Goal: Use online tool/utility: Utilize a website feature to perform a specific function

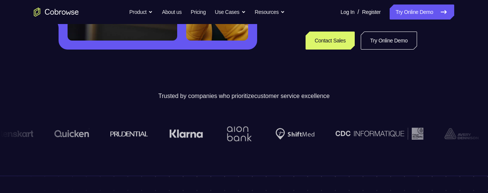
scroll to position [196, 0]
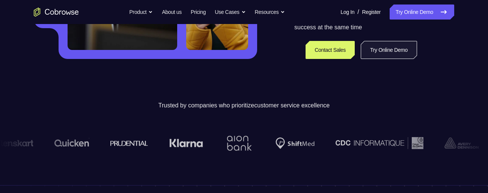
click at [393, 51] on link "Try Online Demo" at bounding box center [389, 50] width 56 height 18
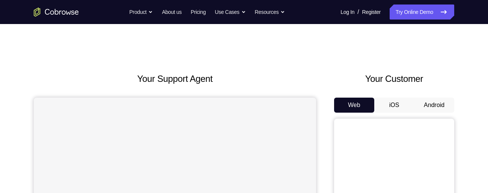
click at [441, 108] on button "Android" at bounding box center [434, 105] width 40 height 15
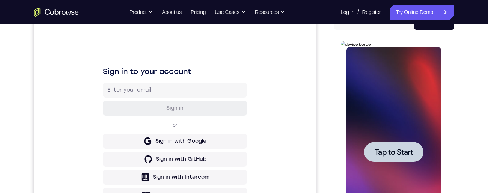
click at [398, 156] on span "Tap to Start" at bounding box center [393, 152] width 38 height 8
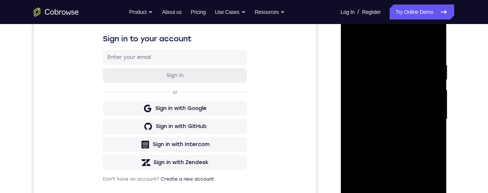
scroll to position [160, 0]
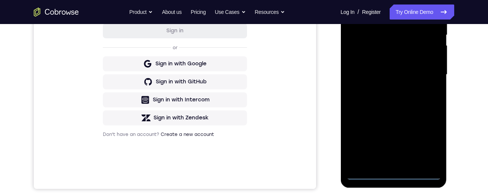
click at [394, 176] on div at bounding box center [393, 75] width 95 height 210
click at [462, 151] on div "Your Support Agent Your Customer Web iOS Android Next Steps We’d be happy to gi…" at bounding box center [244, 111] width 480 height 495
click at [413, 122] on div at bounding box center [393, 75] width 95 height 210
click at [430, 142] on div at bounding box center [393, 75] width 95 height 210
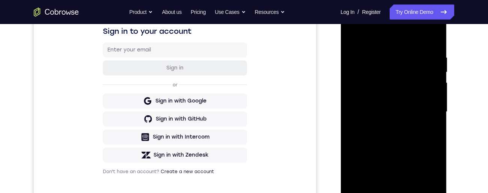
scroll to position [117, 0]
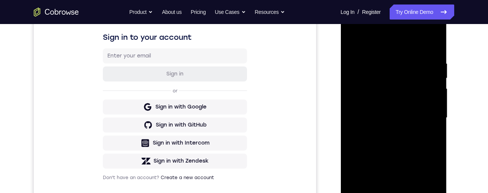
click at [402, 45] on div at bounding box center [393, 118] width 95 height 210
click at [426, 116] on div at bounding box center [393, 118] width 95 height 210
click at [387, 136] on div at bounding box center [393, 118] width 95 height 210
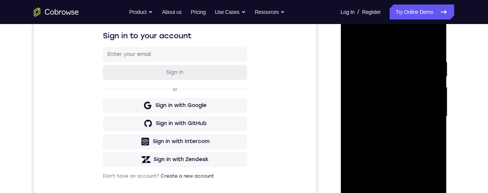
click at [414, 108] on div at bounding box center [393, 116] width 95 height 210
click at [398, 101] on div at bounding box center [393, 116] width 95 height 210
click at [416, 115] on div at bounding box center [393, 116] width 95 height 210
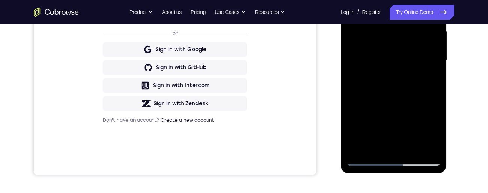
scroll to position [173, 0]
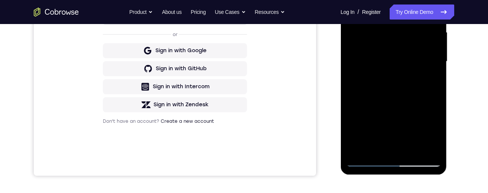
click at [410, 93] on div at bounding box center [393, 61] width 95 height 210
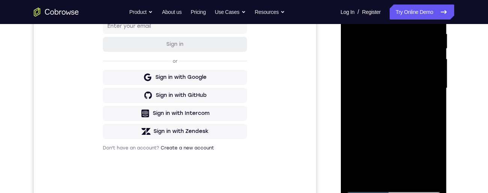
scroll to position [192, 0]
